Goal: Information Seeking & Learning: Learn about a topic

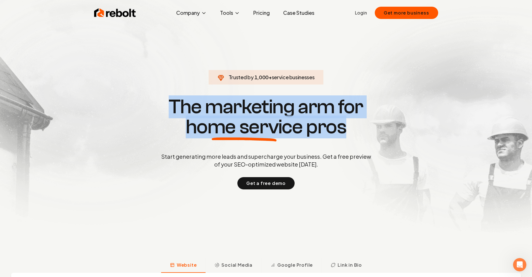
drag, startPoint x: 171, startPoint y: 106, endPoint x: 348, endPoint y: 122, distance: 177.7
click at [348, 122] on h1 "The marketing arm for home service pros" at bounding box center [266, 117] width 268 height 40
click at [300, 121] on span "home service" at bounding box center [244, 127] width 117 height 20
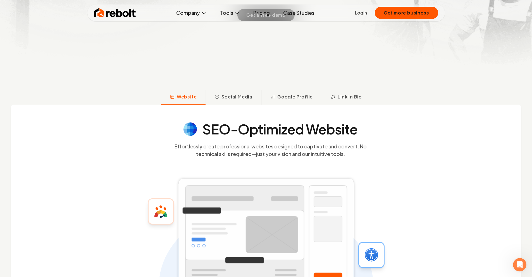
scroll to position [195, 0]
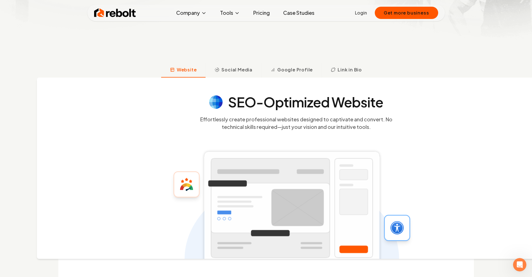
drag, startPoint x: 218, startPoint y: 104, endPoint x: 266, endPoint y: 106, distance: 47.8
click at [266, 106] on div "SEO-Optimized Website" at bounding box center [296, 101] width 174 height 13
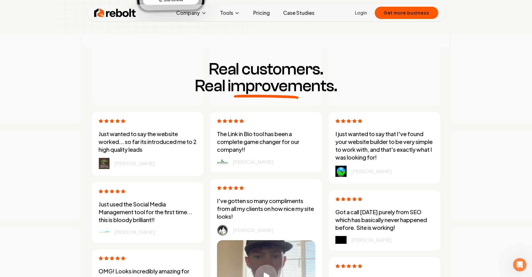
scroll to position [1389, 0]
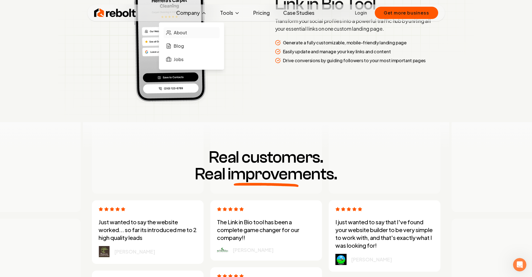
click at [186, 31] on span "About" at bounding box center [180, 32] width 13 height 7
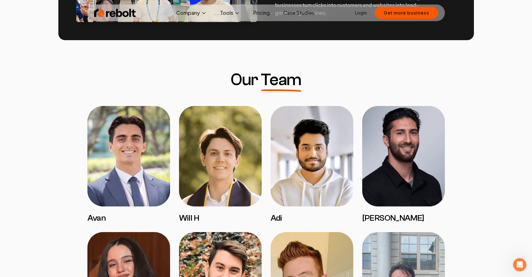
scroll to position [391, 0]
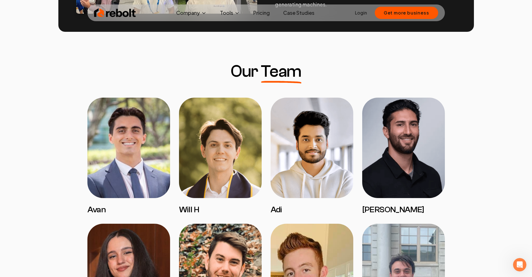
click at [151, 161] on img at bounding box center [128, 148] width 83 height 101
click at [207, 162] on img at bounding box center [220, 148] width 83 height 101
click at [298, 167] on img at bounding box center [312, 148] width 83 height 101
click at [388, 172] on img at bounding box center [403, 148] width 83 height 101
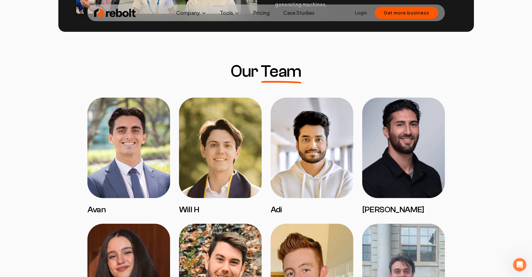
drag, startPoint x: 507, startPoint y: 172, endPoint x: 469, endPoint y: 189, distance: 41.4
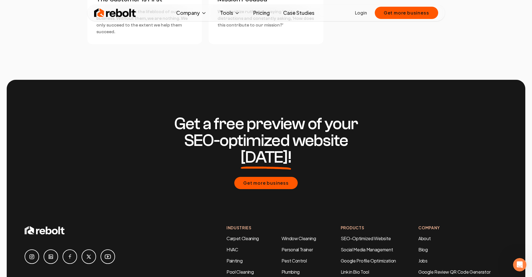
scroll to position [1829, 0]
